Goal: Transaction & Acquisition: Purchase product/service

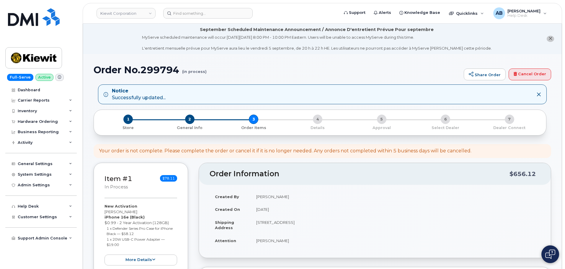
select select
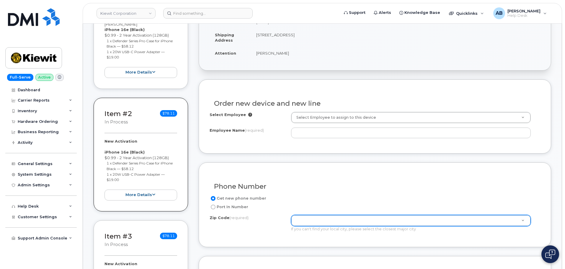
scroll to position [177, 0]
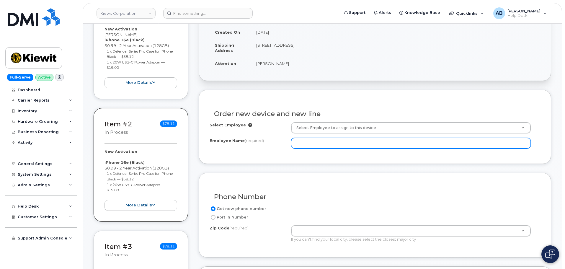
click at [313, 138] on input "Employee Name (required)" at bounding box center [411, 143] width 240 height 11
paste input "[PERSON_NAME]"
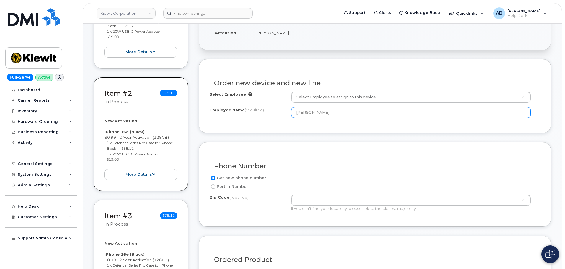
scroll to position [236, 0]
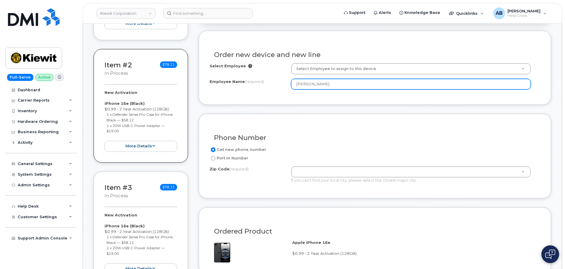
type input "[PERSON_NAME]"
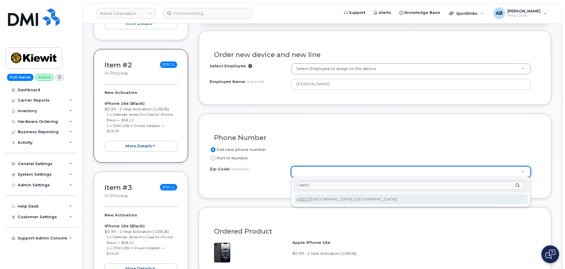
type input "49057"
type input "49057 ([GEOGRAPHIC_DATA], [GEOGRAPHIC_DATA])"
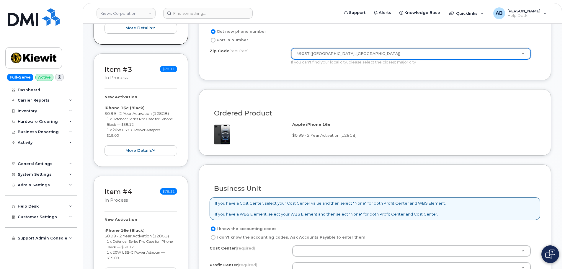
scroll to position [413, 0]
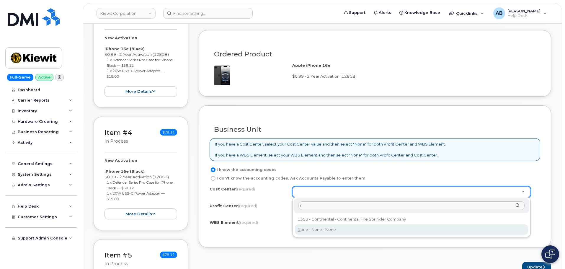
type input "n"
type input "None"
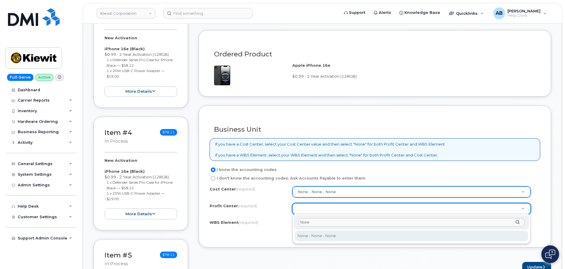
type input "None"
select select "None"
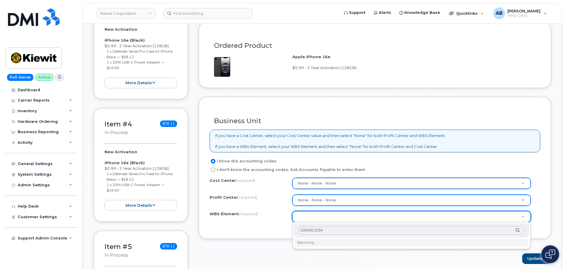
scroll to position [502, 0]
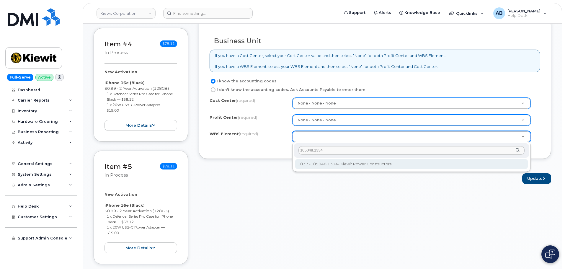
type input "105048.1334"
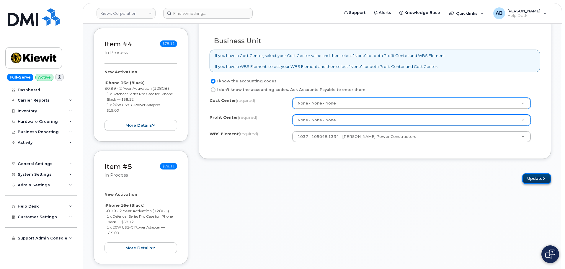
click at [542, 179] on button "Update" at bounding box center [536, 178] width 29 height 11
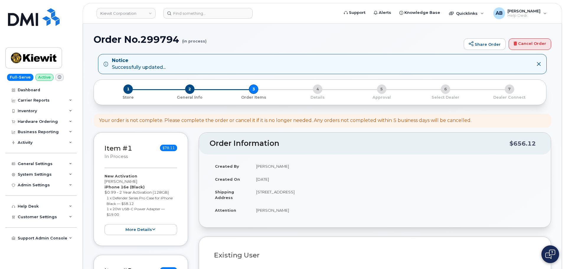
select select
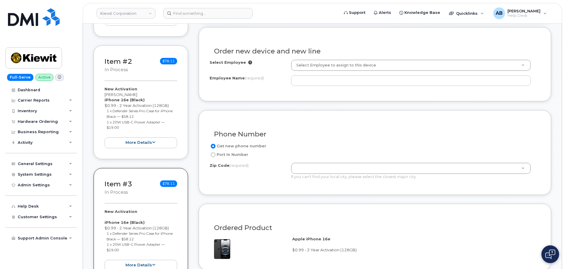
scroll to position [207, 0]
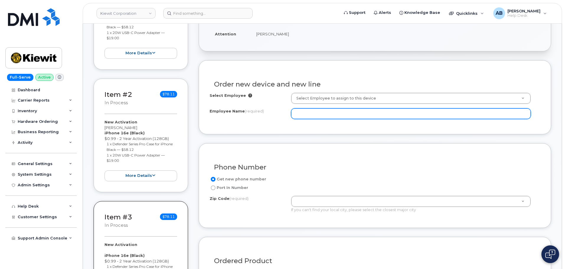
click at [315, 110] on input "Employee Name (required)" at bounding box center [411, 113] width 240 height 11
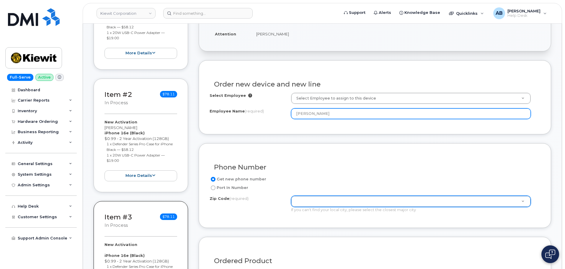
type input "[PERSON_NAME]"
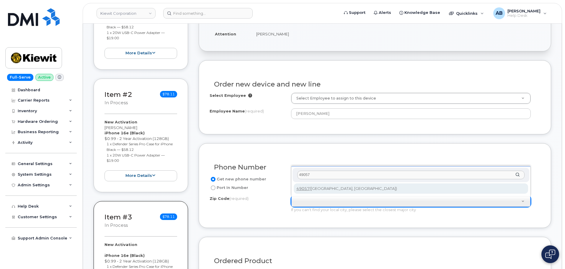
type input "49057"
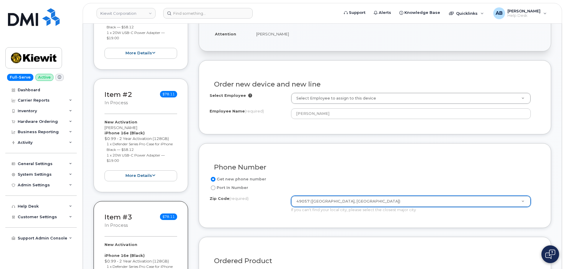
type input "49057 ([GEOGRAPHIC_DATA], [GEOGRAPHIC_DATA])"
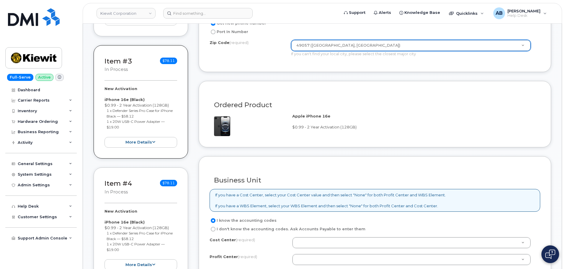
scroll to position [472, 0]
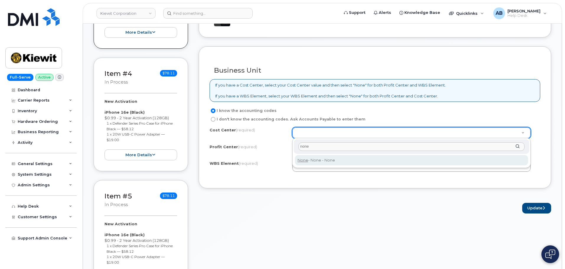
type input "none"
type input "None"
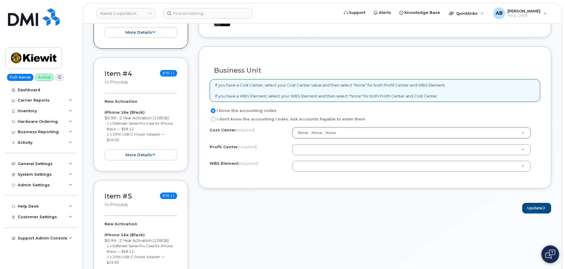
click at [325, 142] on div "Cost Center (required) None - None - None None Profit Center (required) None - …" at bounding box center [375, 152] width 331 height 50
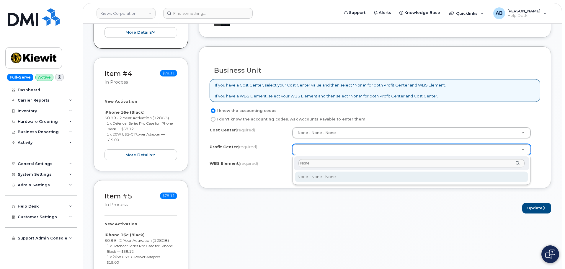
type input "None"
drag, startPoint x: 341, startPoint y: 180, endPoint x: 331, endPoint y: 170, distance: 14.4
select select "None"
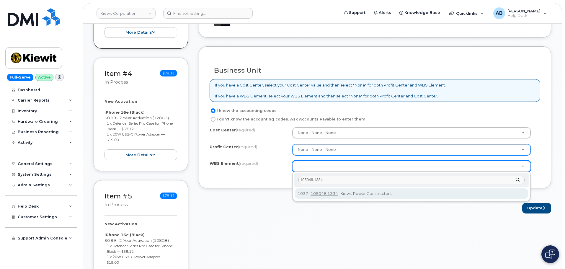
type input "105048.1334"
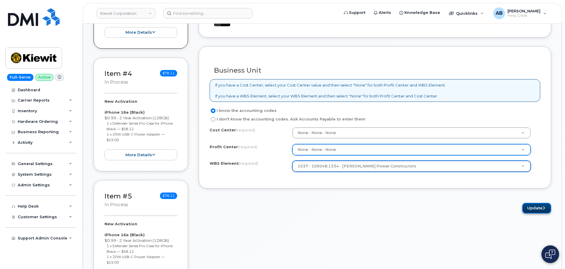
click at [532, 209] on button "Update" at bounding box center [536, 208] width 29 height 11
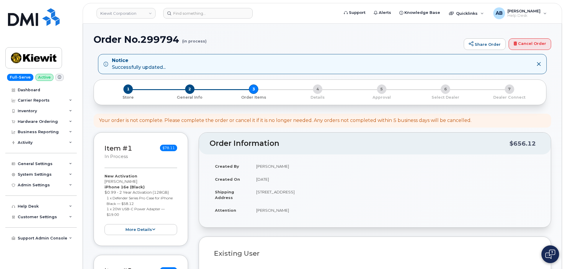
select select
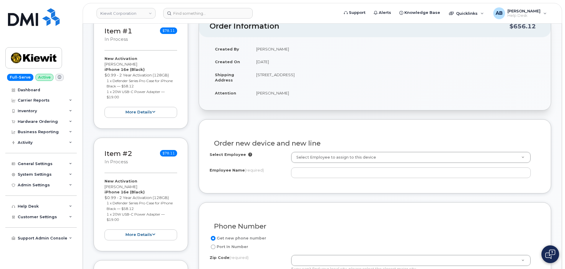
scroll to position [178, 0]
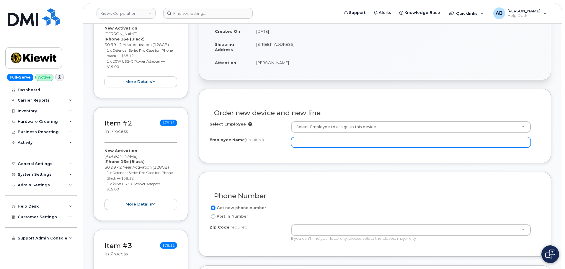
click at [314, 143] on input "Employee Name (required)" at bounding box center [411, 142] width 240 height 11
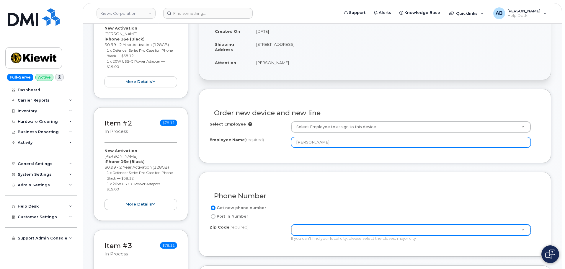
type input "[PERSON_NAME]"
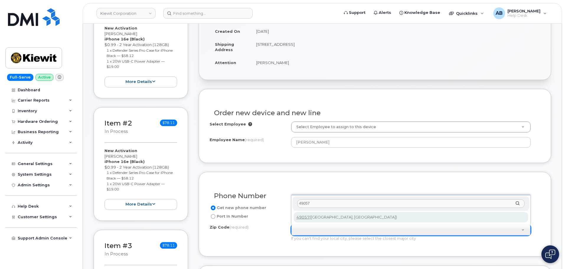
type input "49057"
type input "49057 ([GEOGRAPHIC_DATA], [GEOGRAPHIC_DATA])"
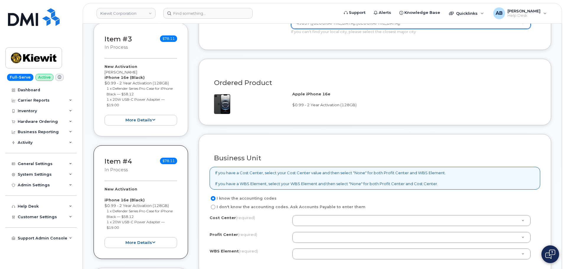
scroll to position [444, 0]
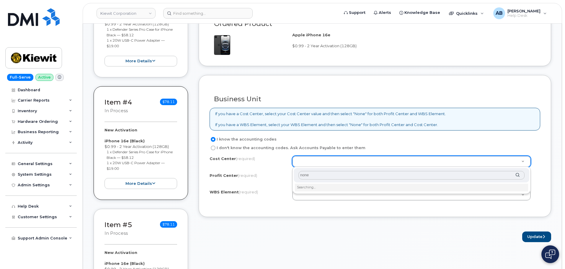
type input "none"
type input "None"
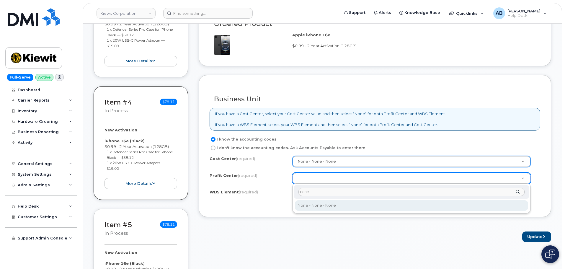
type input "none"
select select "None"
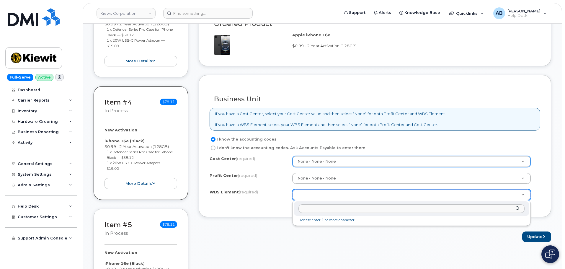
type input "105048.1334"
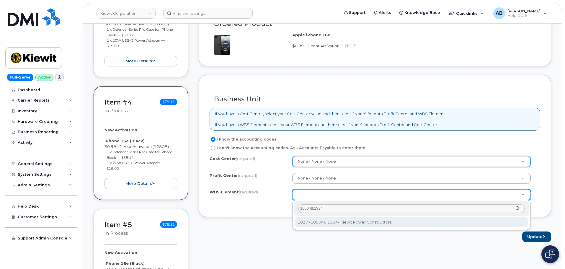
type input "105048.1334"
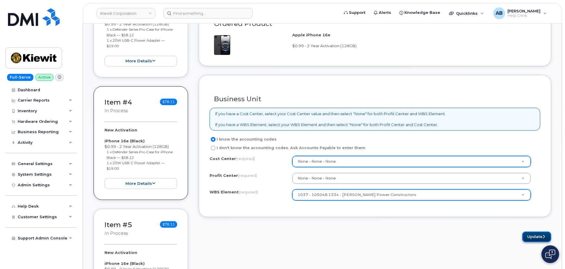
click at [536, 234] on button "Update" at bounding box center [536, 236] width 29 height 11
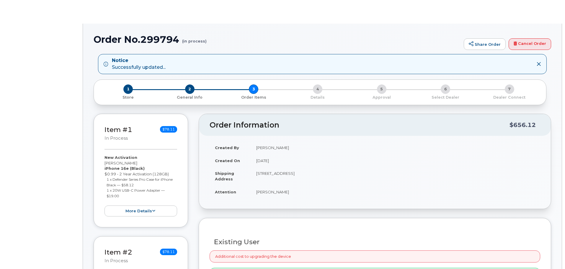
radio input "true"
select select
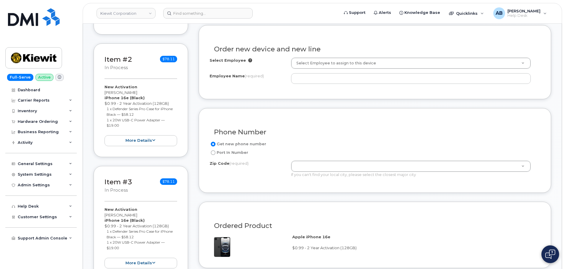
scroll to position [237, 0]
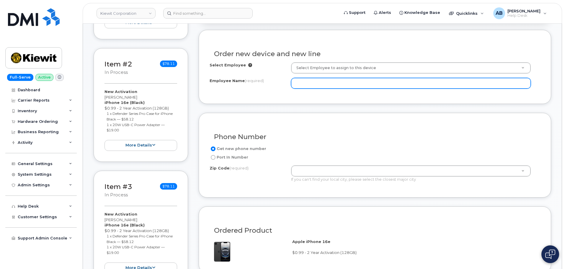
click at [308, 84] on input "Employee Name (required)" at bounding box center [411, 83] width 240 height 11
type input "[PERSON_NAME]"
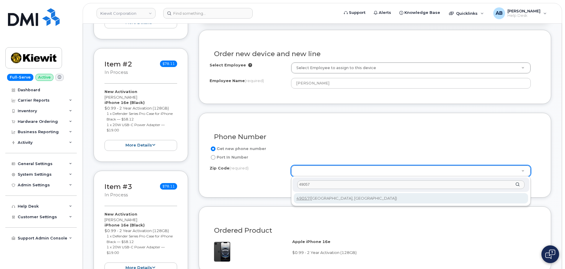
type input "49057"
type input "49057 ([GEOGRAPHIC_DATA], [GEOGRAPHIC_DATA])"
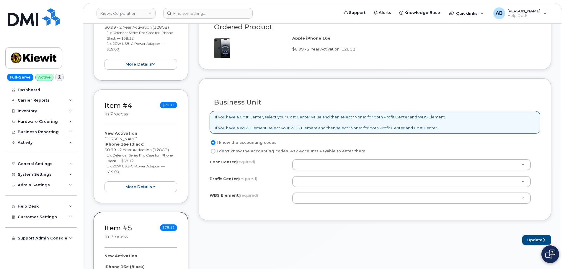
scroll to position [444, 0]
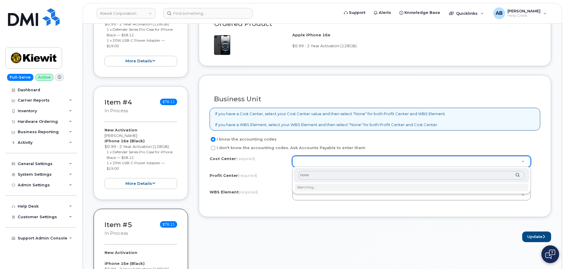
type input "none"
click at [320, 189] on li "Searching…" at bounding box center [411, 188] width 233 height 8
type input "None"
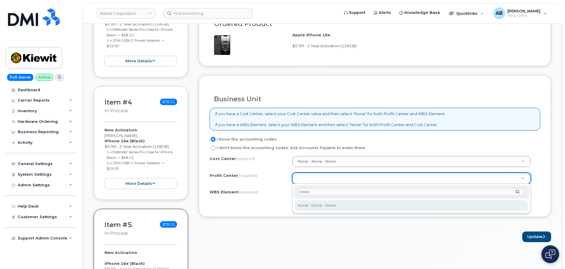
type input "none"
select select "None"
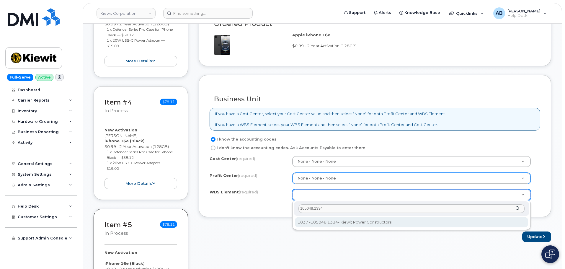
type input "105048.1334"
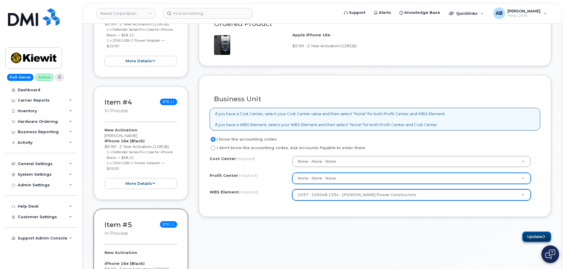
click at [533, 236] on button "Update" at bounding box center [536, 236] width 29 height 11
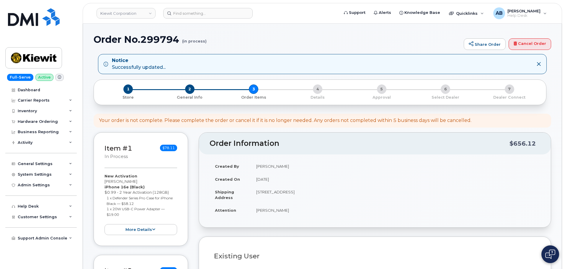
select select
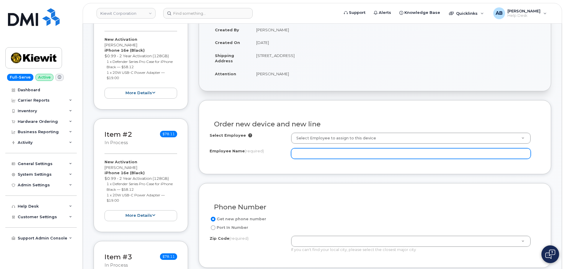
scroll to position [177, 0]
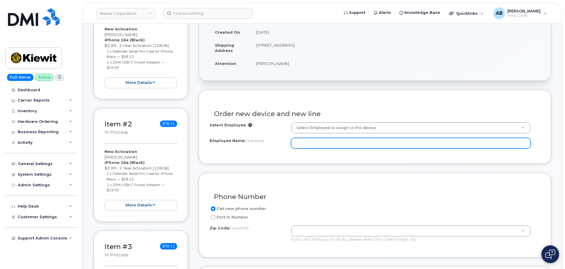
click at [320, 144] on input "Employee Name (required)" at bounding box center [411, 143] width 240 height 11
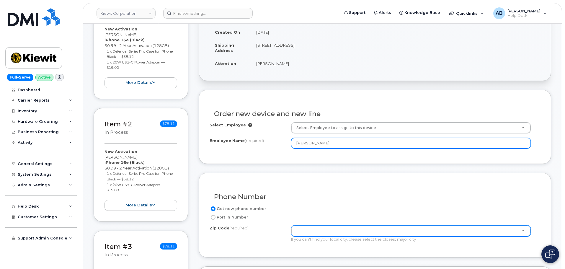
type input "[PERSON_NAME]"
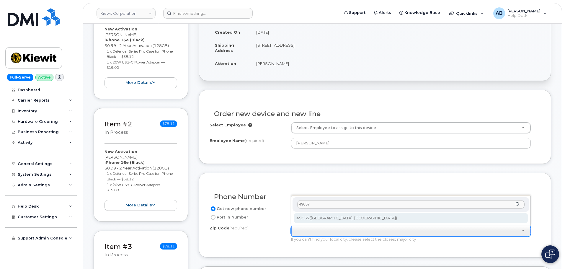
type input "49057"
type input "49057 ([GEOGRAPHIC_DATA], [GEOGRAPHIC_DATA])"
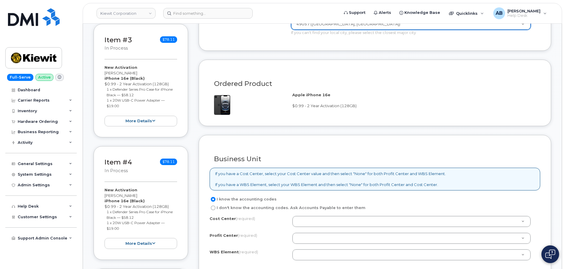
scroll to position [443, 0]
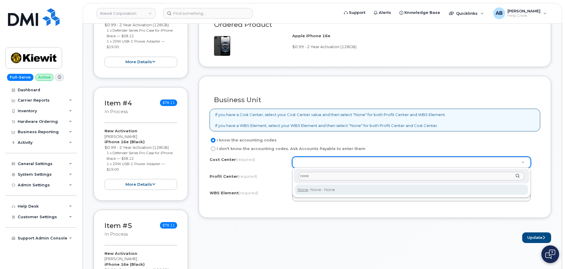
type input "none"
type input "None"
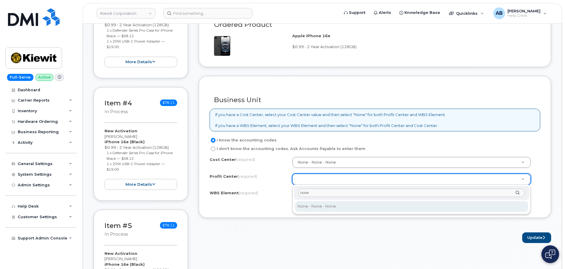
type input "none"
select select "None"
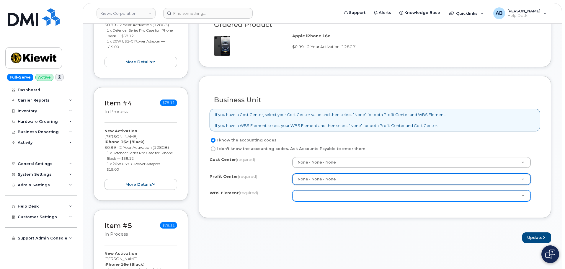
click at [316, 190] on div at bounding box center [411, 195] width 238 height 11
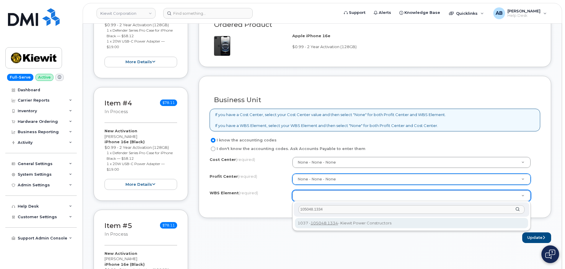
type input "105048.1334"
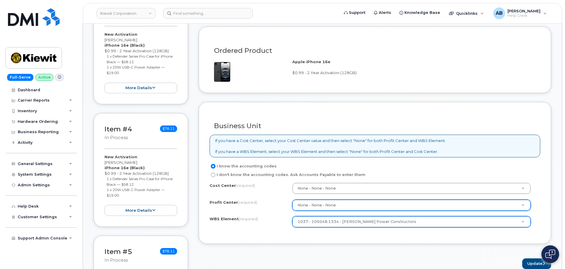
scroll to position [472, 0]
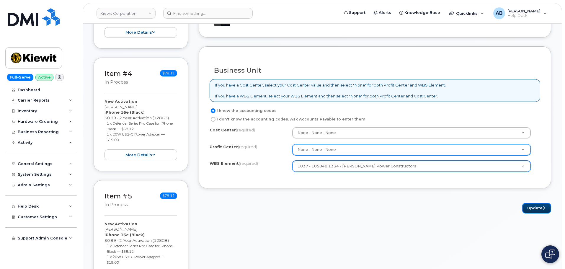
drag, startPoint x: 534, startPoint y: 207, endPoint x: 531, endPoint y: 208, distance: 3.1
click at [534, 207] on button "Update" at bounding box center [536, 208] width 29 height 11
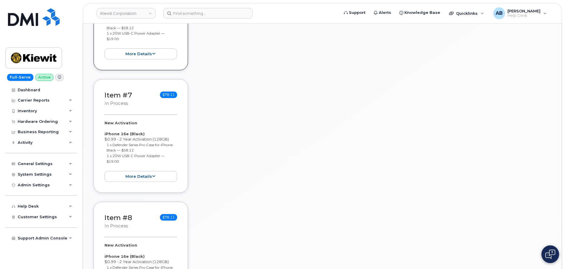
scroll to position [767, 0]
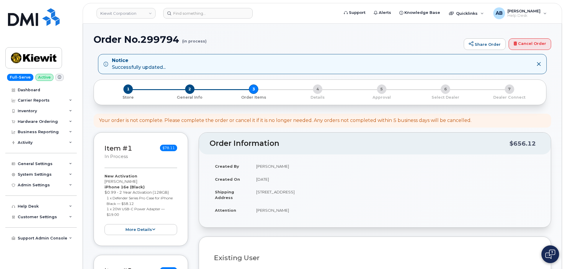
select select
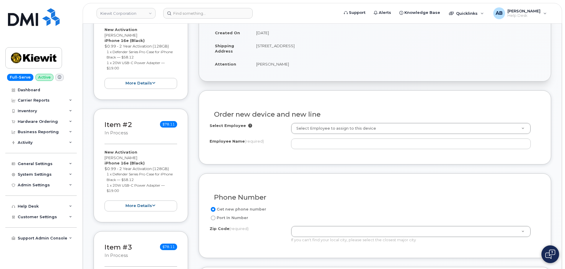
scroll to position [178, 0]
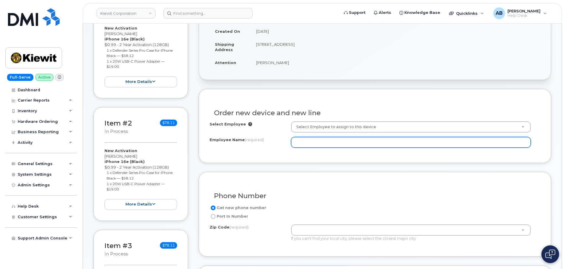
click at [331, 143] on input "Employee Name (required)" at bounding box center [411, 142] width 240 height 11
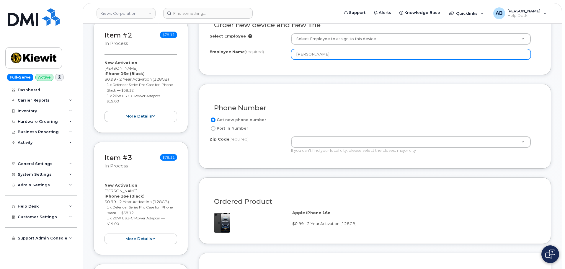
scroll to position [266, 0]
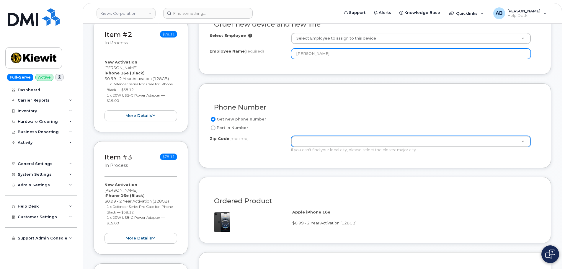
type input "[PERSON_NAME]"
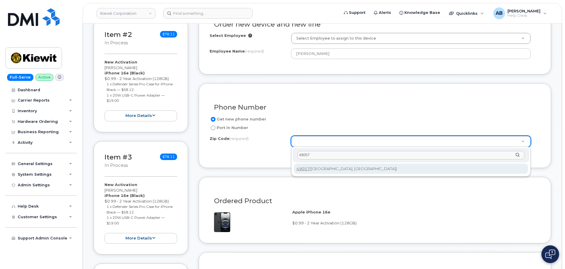
type input "49057"
type input "49057 ([GEOGRAPHIC_DATA], [GEOGRAPHIC_DATA])"
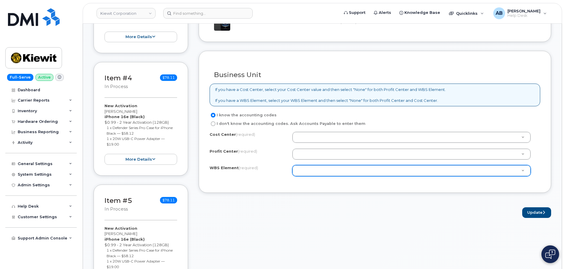
scroll to position [473, 0]
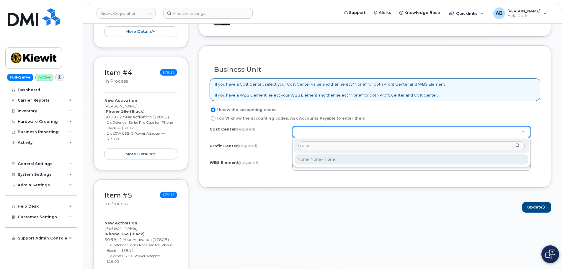
type input "none"
type input "None"
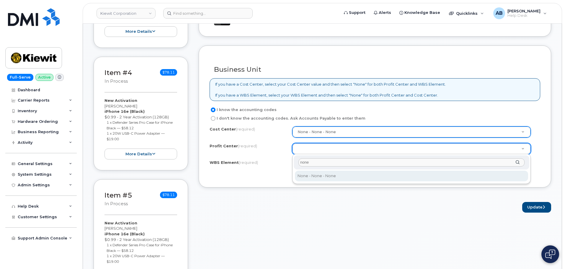
type input "none"
select select "None"
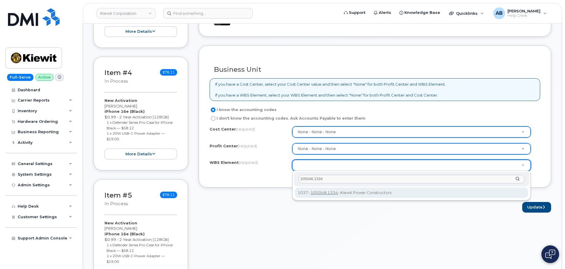
type input "105048.1334"
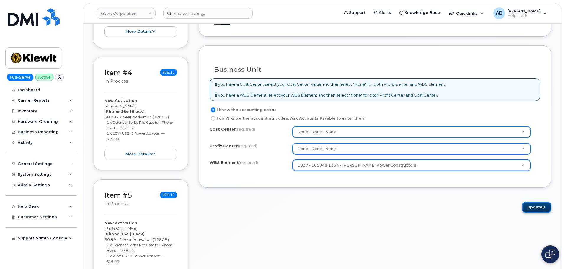
click at [535, 208] on button "Update" at bounding box center [536, 207] width 29 height 11
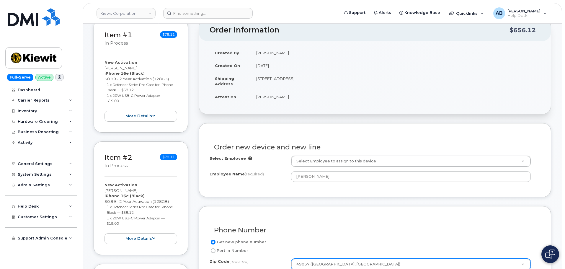
scroll to position [178, 0]
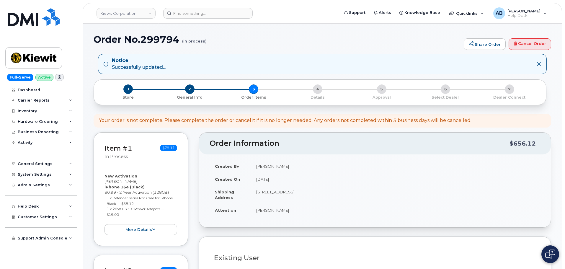
select select
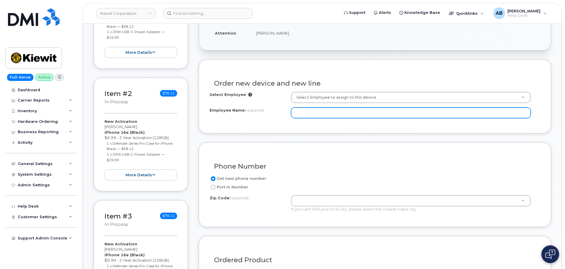
click at [311, 113] on input "Employee Name (required)" at bounding box center [411, 112] width 240 height 11
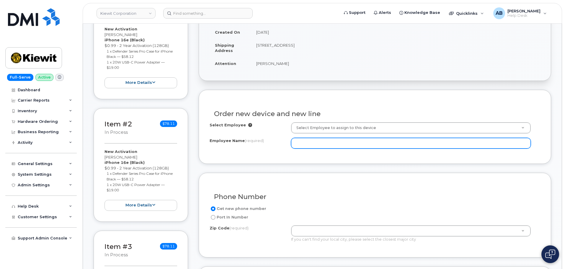
scroll to position [207, 0]
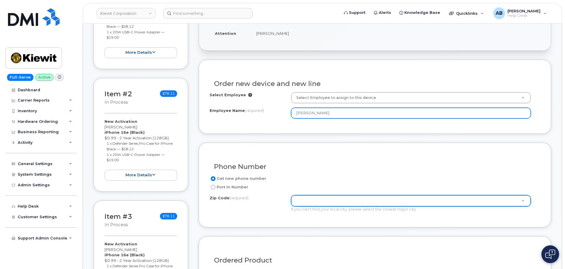
type input "[PERSON_NAME]"
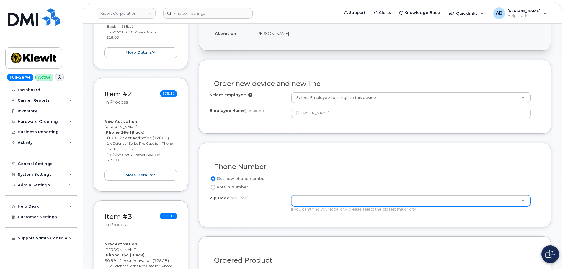
click at [317, 206] on div "Zip Code (required) Zip Code (required)" at bounding box center [411, 200] width 240 height 11
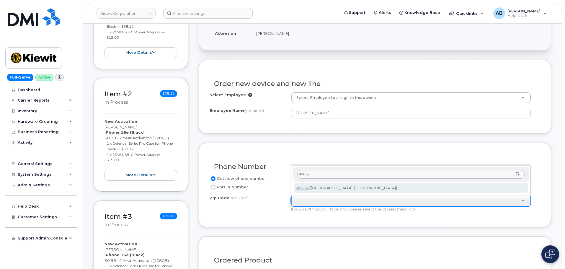
type input "49057"
type input "49057 ([GEOGRAPHIC_DATA], [GEOGRAPHIC_DATA])"
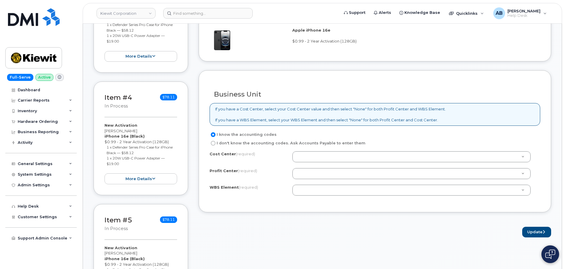
scroll to position [532, 0]
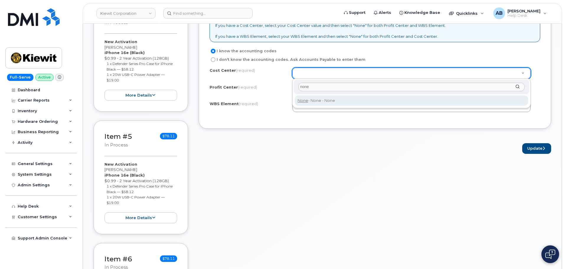
type input "none"
drag, startPoint x: 326, startPoint y: 102, endPoint x: 315, endPoint y: 93, distance: 15.1
type input "None"
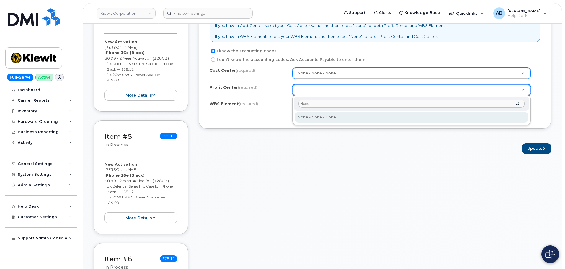
type input "None"
drag, startPoint x: 322, startPoint y: 120, endPoint x: 318, endPoint y: 107, distance: 13.7
select select "None"
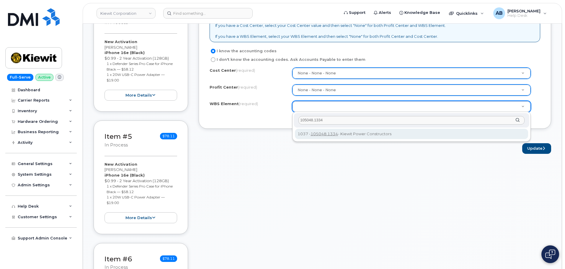
type input "105048.1334"
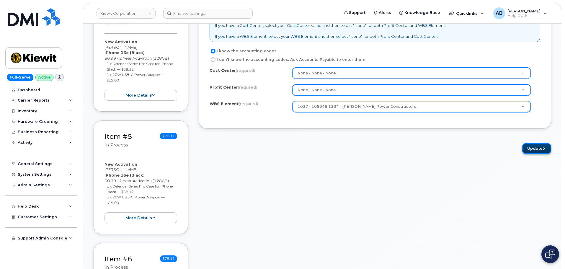
click at [536, 148] on button "Update" at bounding box center [536, 148] width 29 height 11
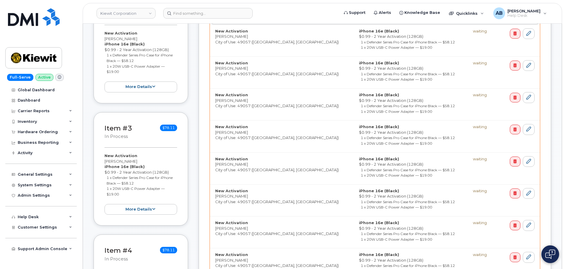
scroll to position [502, 0]
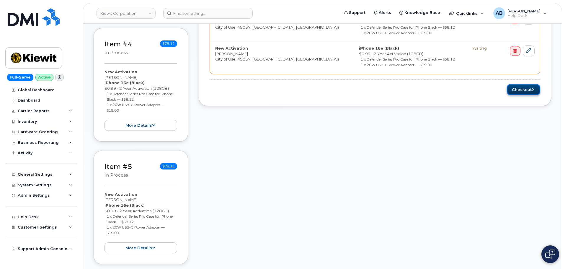
click at [515, 88] on button "Checkout" at bounding box center [523, 89] width 33 height 11
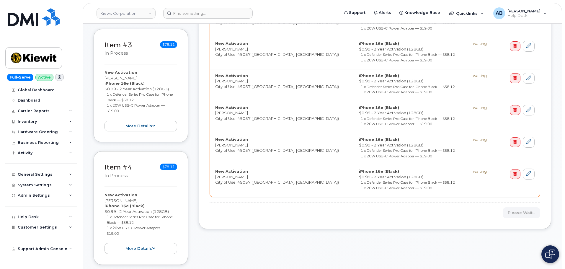
scroll to position [384, 0]
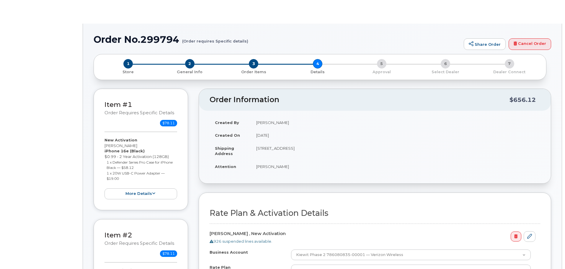
select select "Business Unlimited Smartphone"
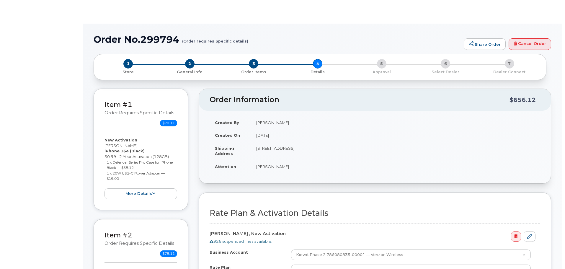
select select "Business Unlimited Smartphone"
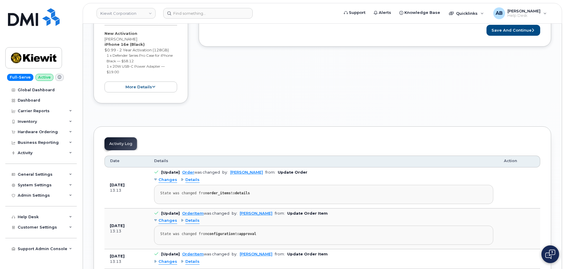
scroll to position [974, 0]
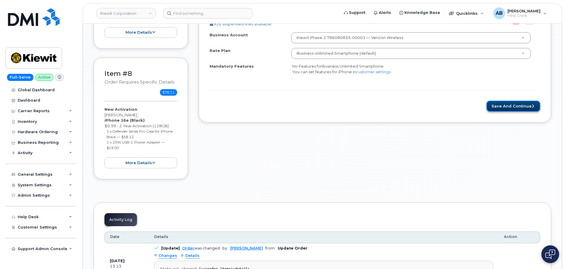
click at [501, 103] on button "Save and Continue" at bounding box center [513, 106] width 54 height 11
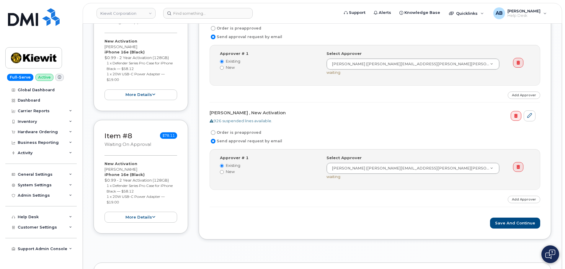
scroll to position [915, 0]
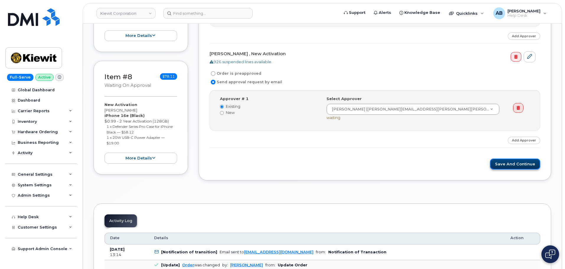
click at [510, 165] on button "Save and Continue" at bounding box center [515, 163] width 50 height 11
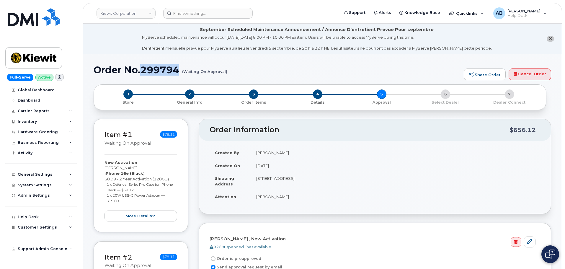
drag, startPoint x: 141, startPoint y: 71, endPoint x: 179, endPoint y: 70, distance: 37.8
click at [179, 70] on h1 "Order No.299794 (Waiting On Approval)" at bounding box center [277, 70] width 367 height 10
copy h1 "299794"
click at [142, 71] on h1 "Order No.299794 (Waiting On Approval)" at bounding box center [277, 70] width 367 height 10
drag, startPoint x: 140, startPoint y: 71, endPoint x: 180, endPoint y: 72, distance: 39.9
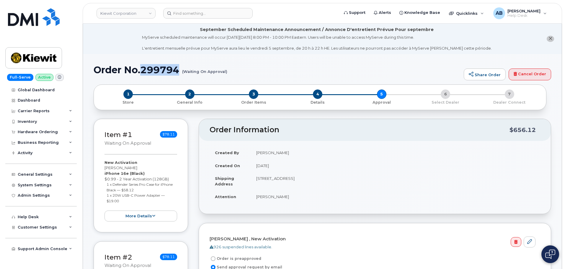
click at [180, 72] on h1 "Order No.299794 (Waiting On Approval)" at bounding box center [277, 70] width 367 height 10
copy h1 "299794"
click at [32, 53] on img at bounding box center [33, 57] width 45 height 17
